Goal: Information Seeking & Learning: Learn about a topic

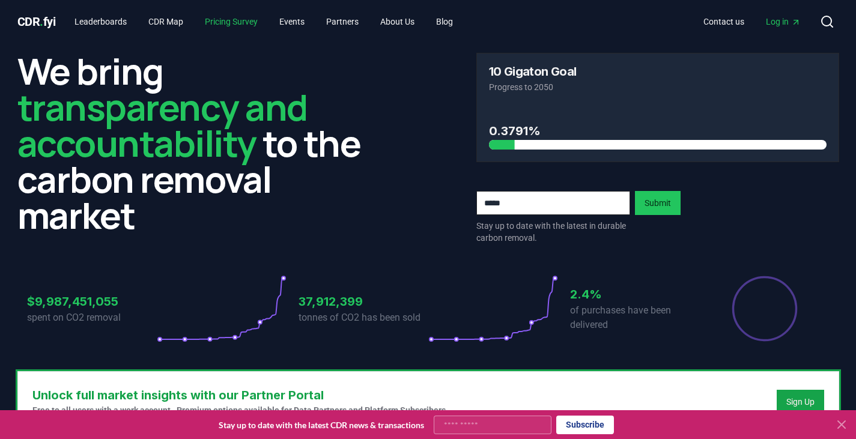
click at [246, 28] on link "Pricing Survey" at bounding box center [231, 22] width 72 height 22
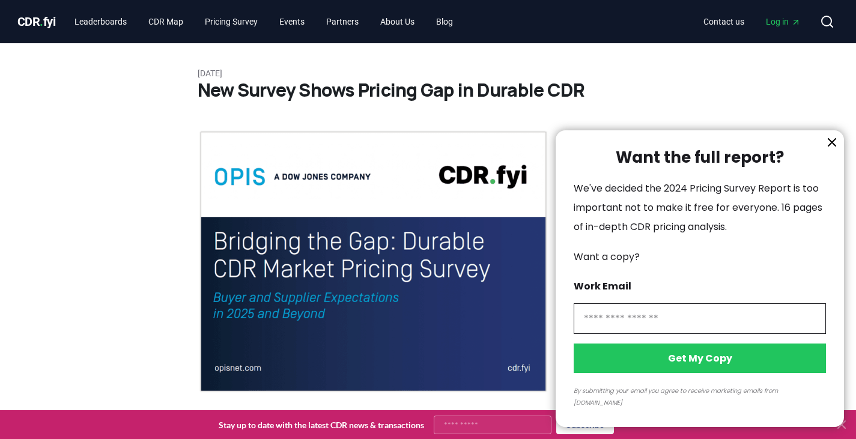
click at [98, 17] on div at bounding box center [428, 219] width 856 height 439
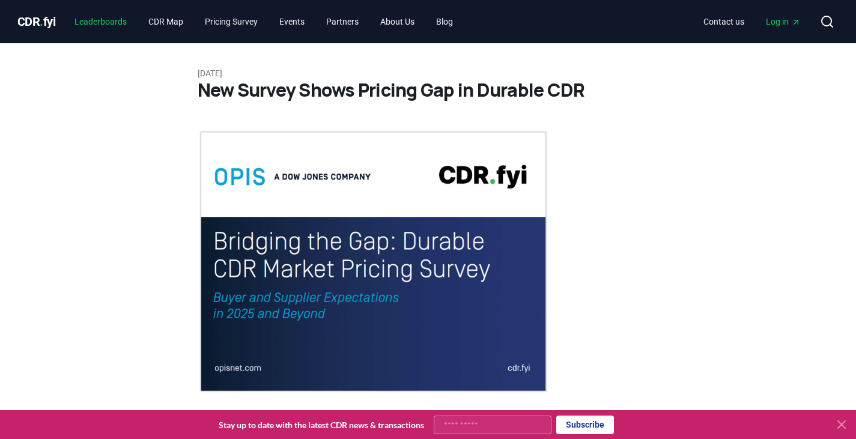
click at [106, 25] on link "Leaderboards" at bounding box center [100, 22] width 71 height 22
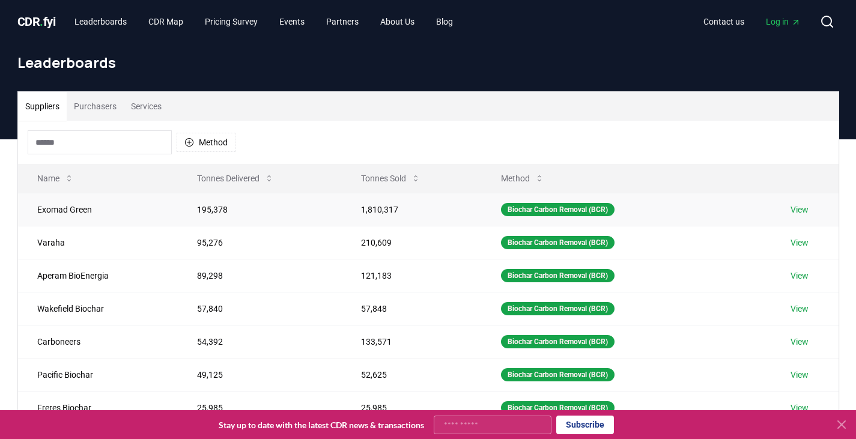
click at [798, 207] on link "View" at bounding box center [799, 210] width 18 height 12
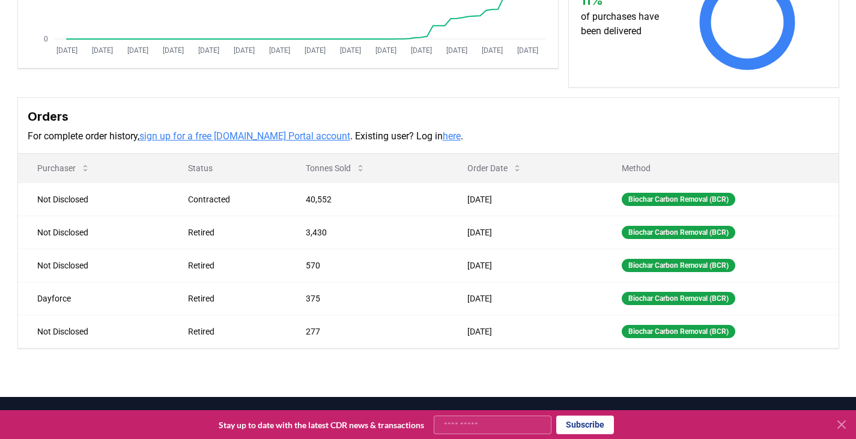
scroll to position [278, 0]
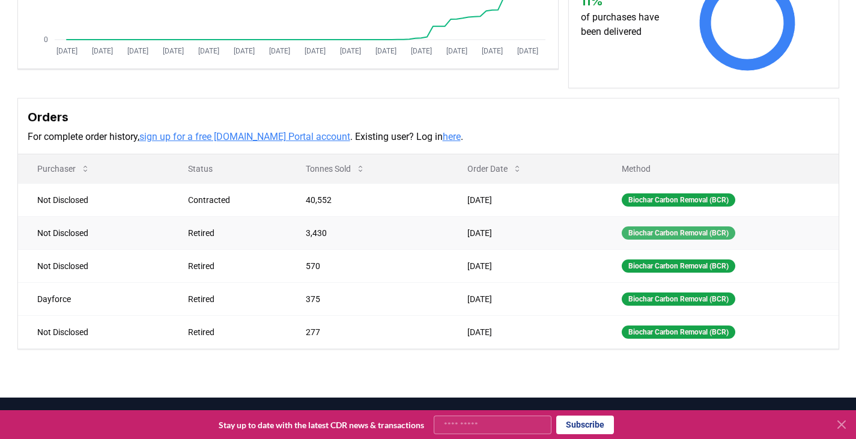
click at [638, 234] on div "Biochar Carbon Removal (BCR)" at bounding box center [677, 232] width 113 height 13
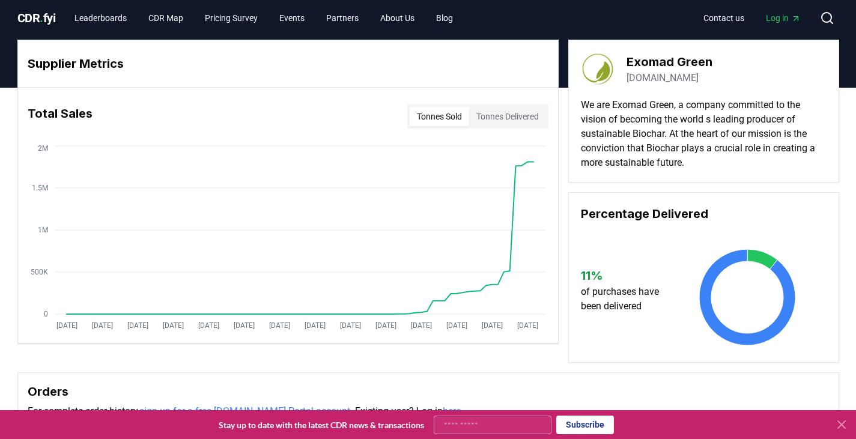
scroll to position [0, 0]
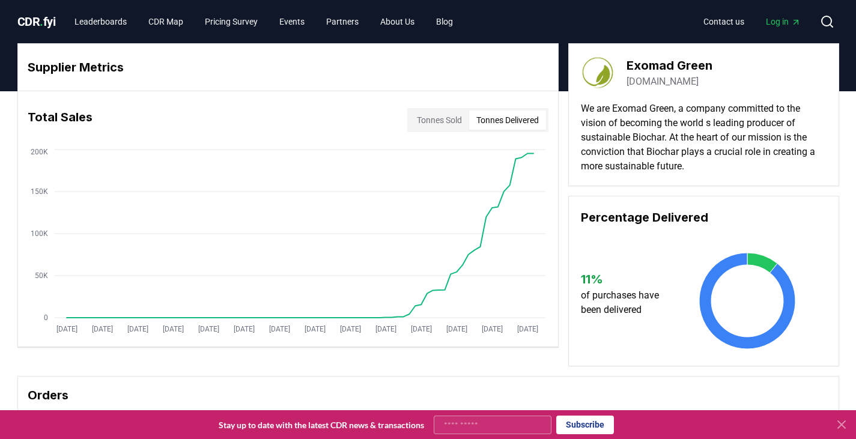
click at [523, 113] on button "Tonnes Delivered" at bounding box center [507, 119] width 77 height 19
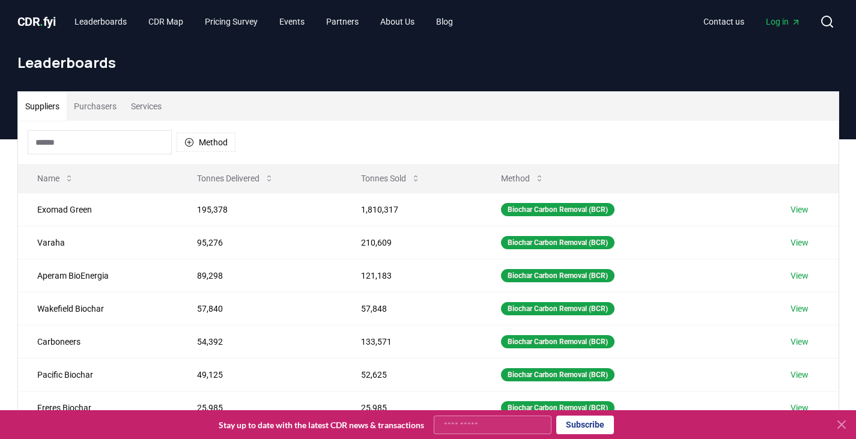
scroll to position [1, 0]
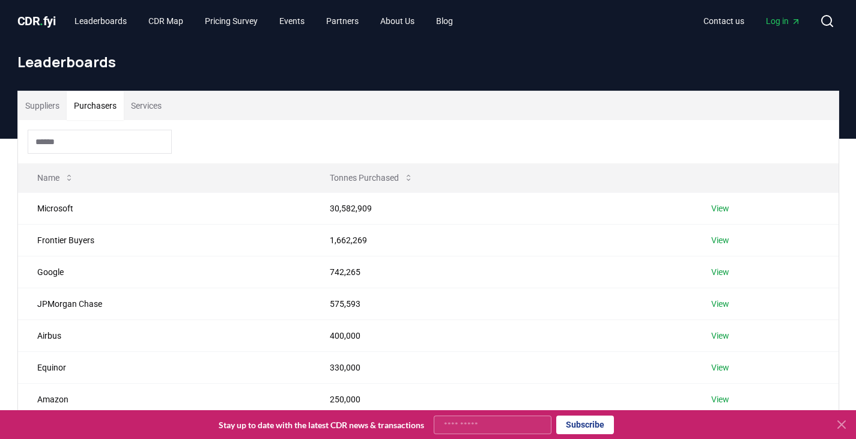
click at [110, 110] on button "Purchasers" at bounding box center [95, 105] width 57 height 29
click at [720, 201] on td "View" at bounding box center [765, 208] width 146 height 32
click at [717, 210] on link "View" at bounding box center [720, 208] width 18 height 12
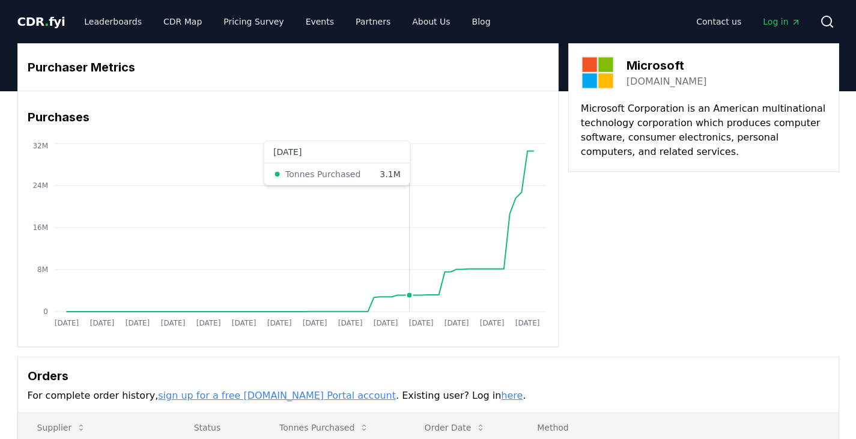
drag, startPoint x: 0, startPoint y: 0, endPoint x: 406, endPoint y: 192, distance: 449.3
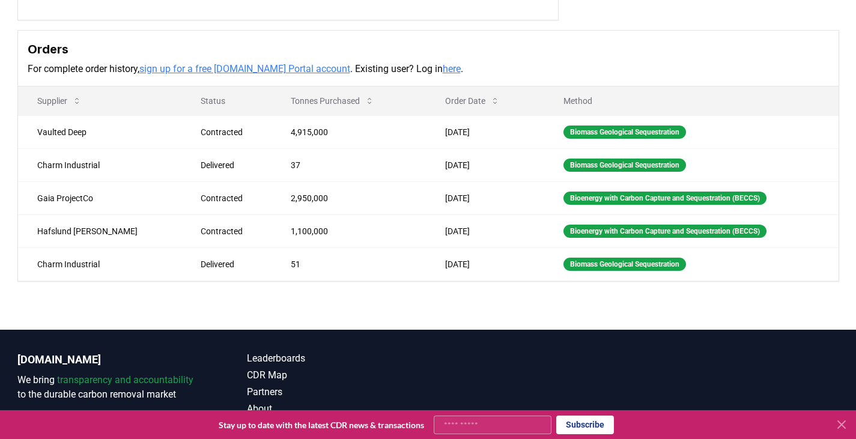
scroll to position [323, 0]
